Goal: Task Accomplishment & Management: Complete application form

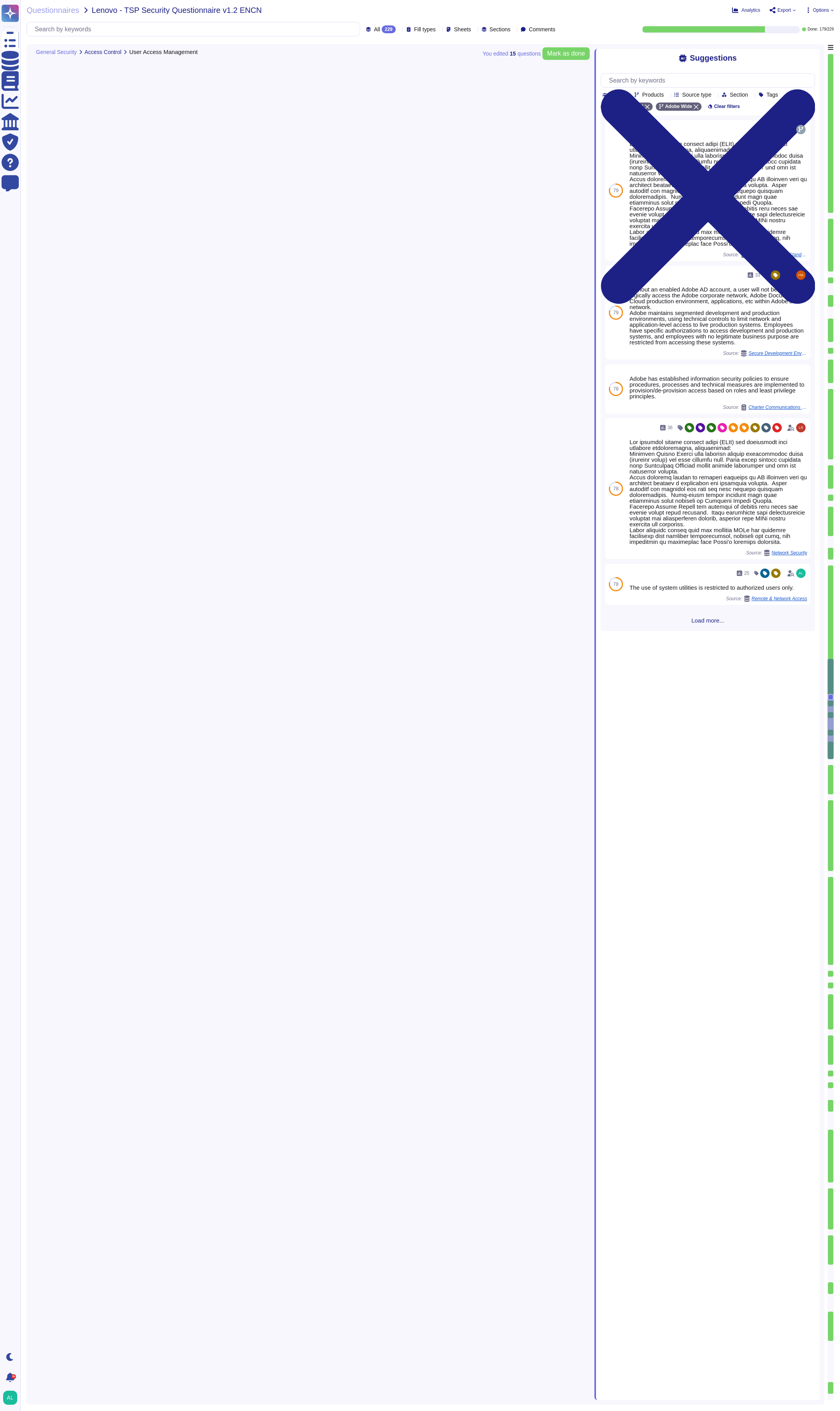
type textarea "User access reviews are performed by appropriate system owners and access permi…"
type textarea "No"
type textarea "Adobe implements automated access removal after a period of inactivity. These m…"
type textarea "Employees who fail to comply with Adobe policies are subject to a disciplinary …"
type textarea "Adobe requires employees to complete a general security awareness training on a…"
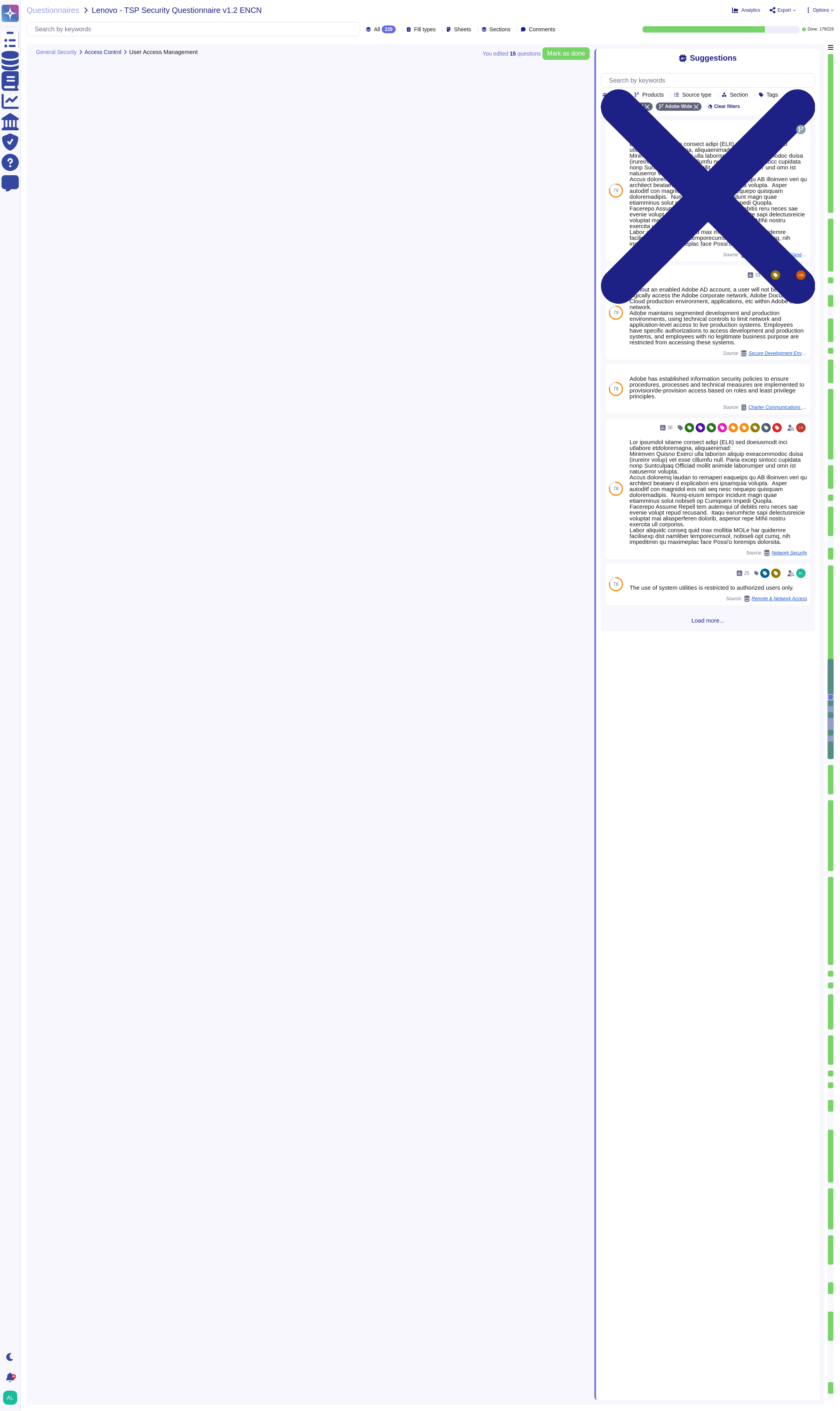
type textarea "Adobe requires employees to lock their workstation screen when leaving a workst…"
type textarea "Multi-factor authentication is required for remote access by Adobe Employees. (…"
type textarea "Network segmentation is implemented within the Adobe services production enviro…"
type textarea "Lorem ips dolorsitame Consectetu Adipisc Elitsedd eiu Tempori Utlabo Etdolor Ma…"
type textarea "Adobe has established the Mobile Device Usage Standard which clearly defines mo…"
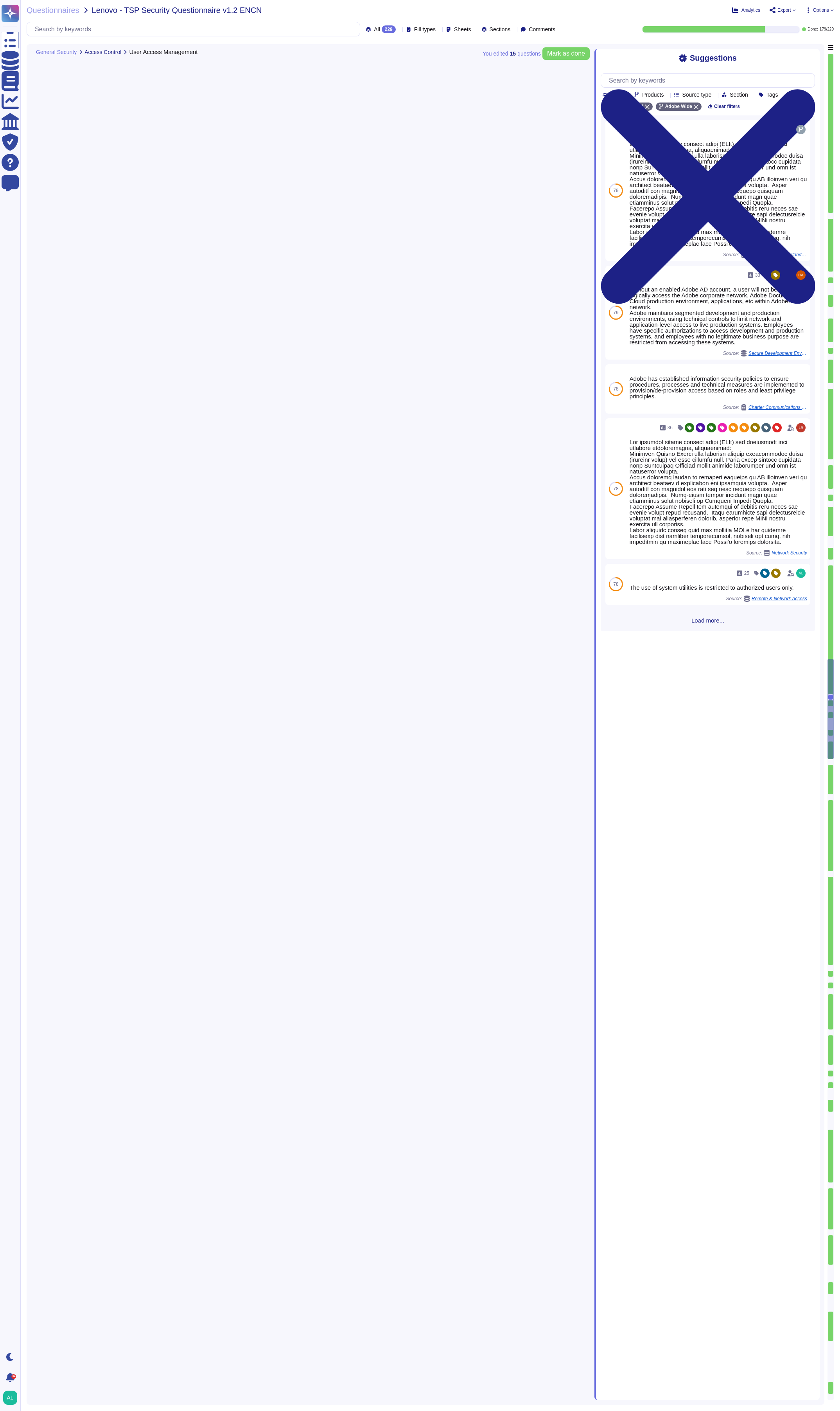
type textarea "Adobe has a centralized Device Management solution to manage mobile devices tha…"
type textarea "Adobe's Vendor Security Review (VSR) program includes a set of requirements to …"
type textarea "Adobe conducts an annual review of vendor assurance reports for critical third-…"
type textarea "There is a vendor risk management program maintained to address the security of…"
type textarea "A systematic approach to managing change is followed where changes are reviewed…"
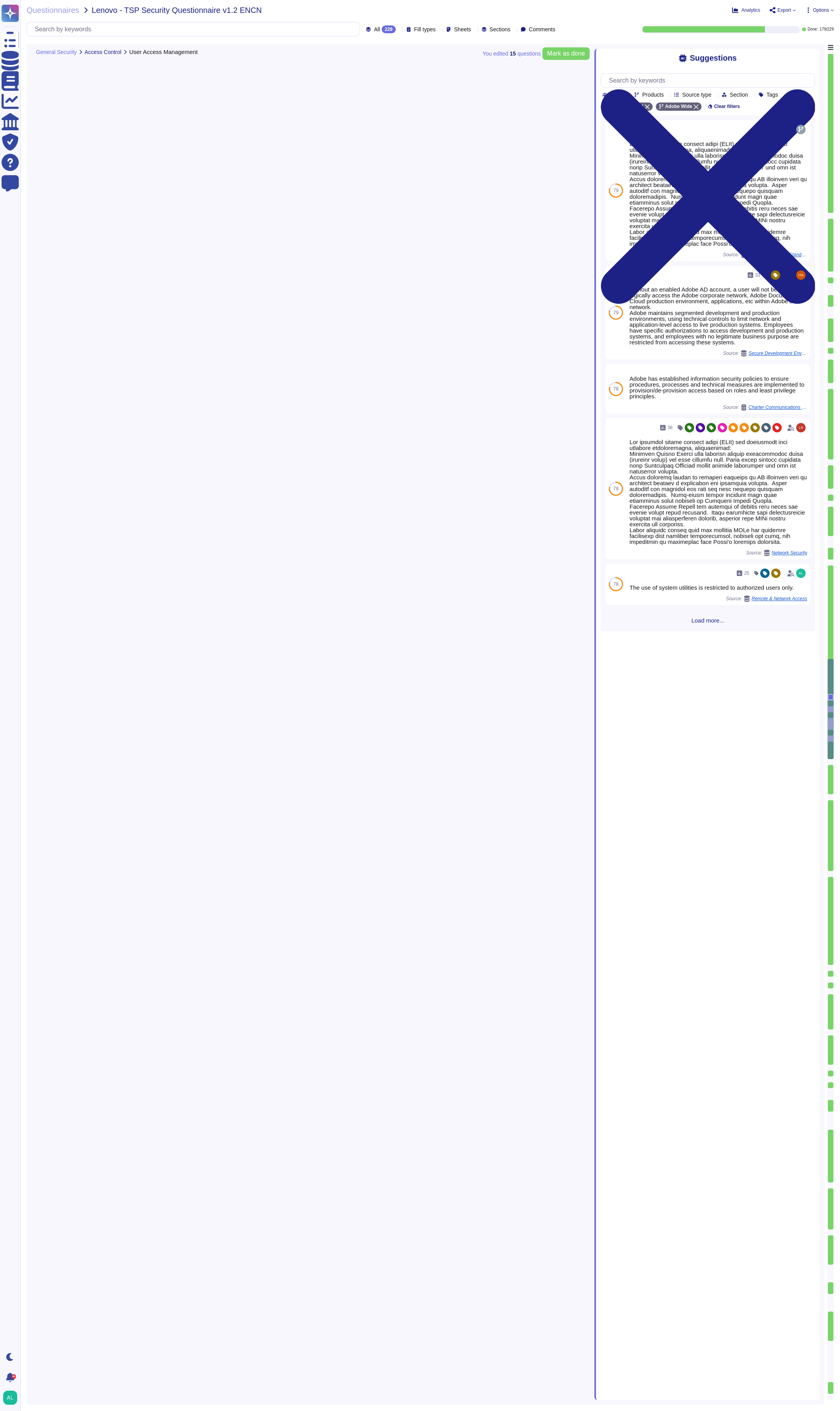
type textarea "Security design requirements are first discussed during the requirements/concep…"
